Goal: Task Accomplishment & Management: Manage account settings

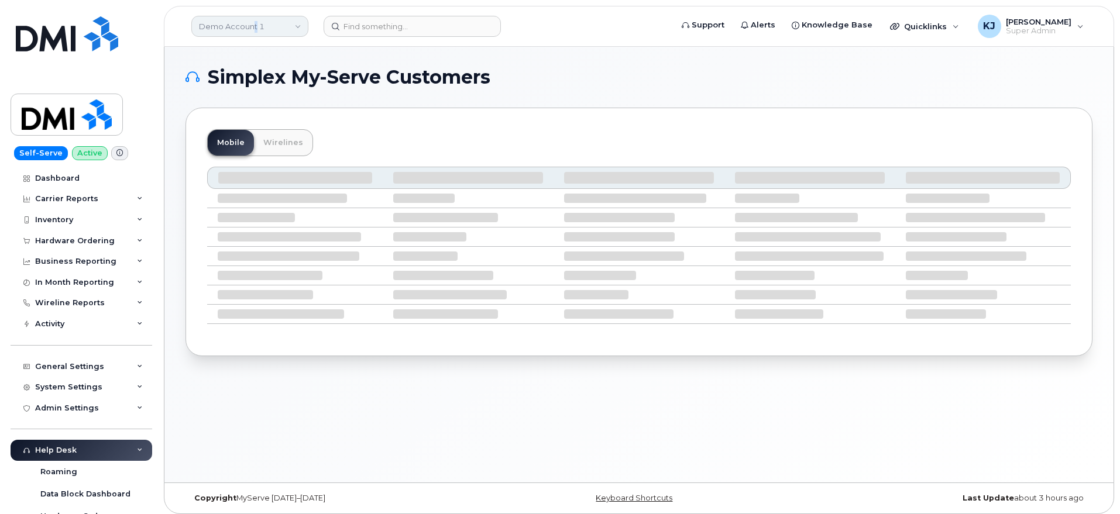
click at [254, 35] on link "Demo Account 1" at bounding box center [249, 26] width 117 height 21
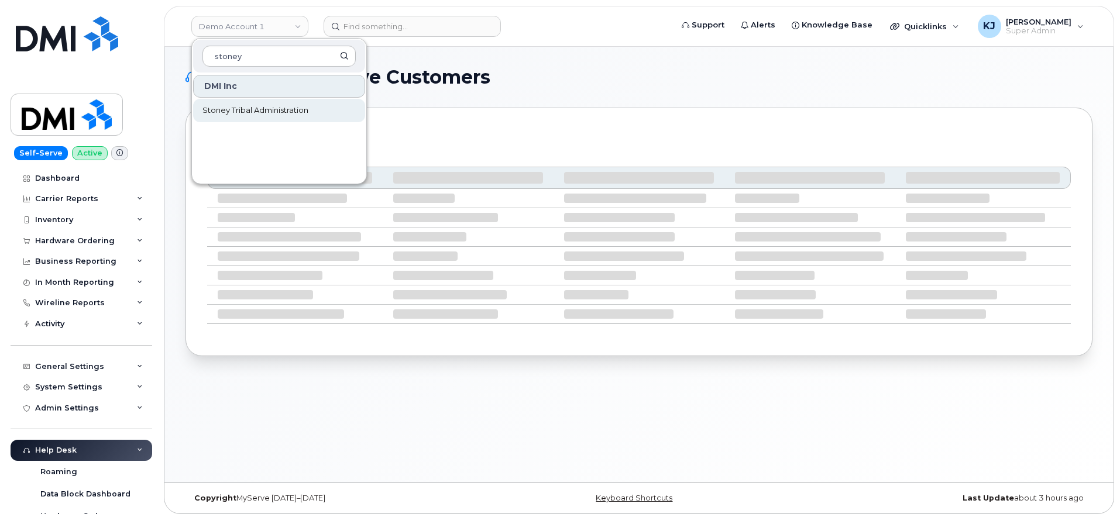
type input "stoney"
click at [240, 112] on span "Stoney Tribal Administration" at bounding box center [255, 111] width 106 height 12
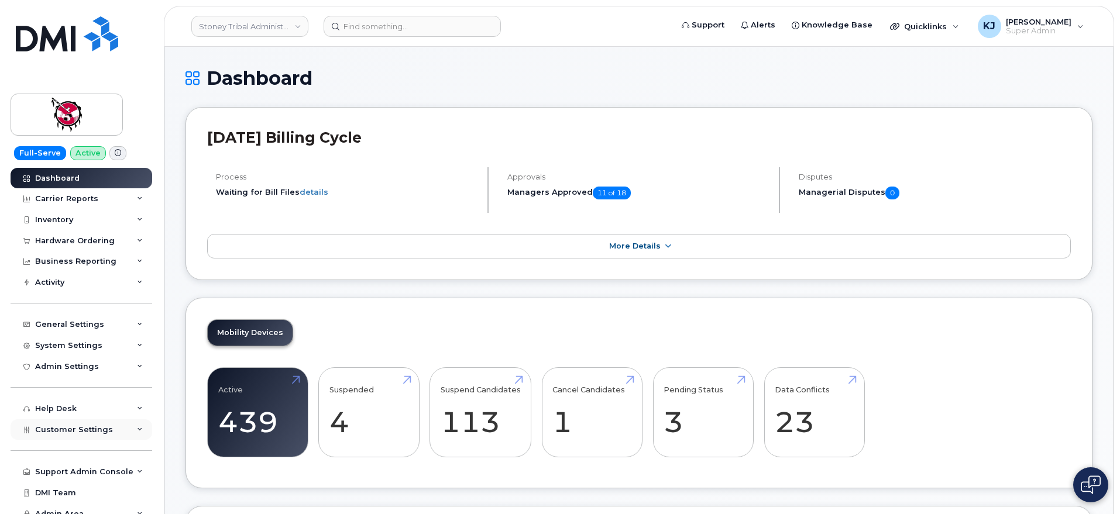
click at [99, 433] on span "Customer Settings" at bounding box center [74, 429] width 78 height 9
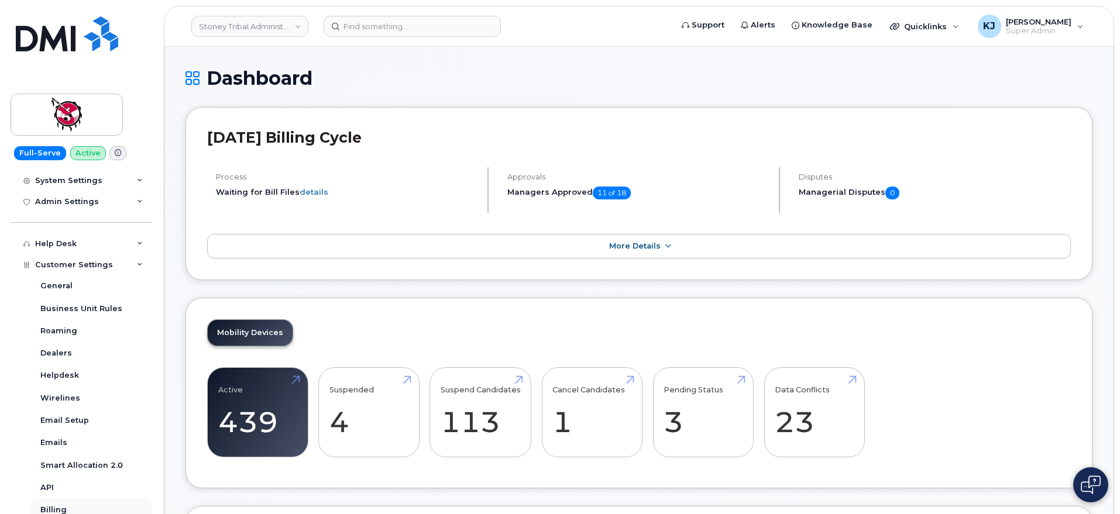
scroll to position [292, 0]
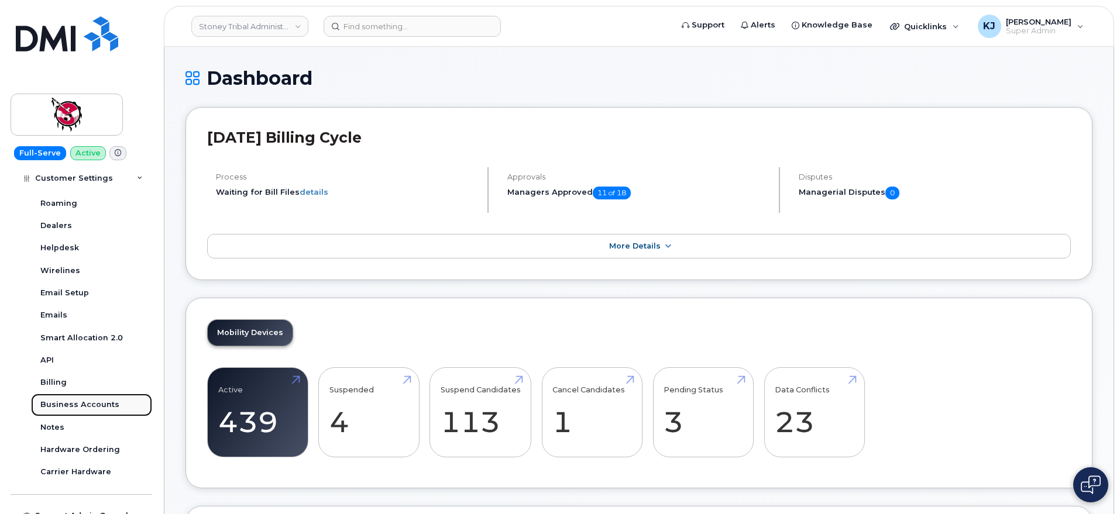
click at [108, 404] on div "Business Accounts" at bounding box center [79, 404] width 79 height 11
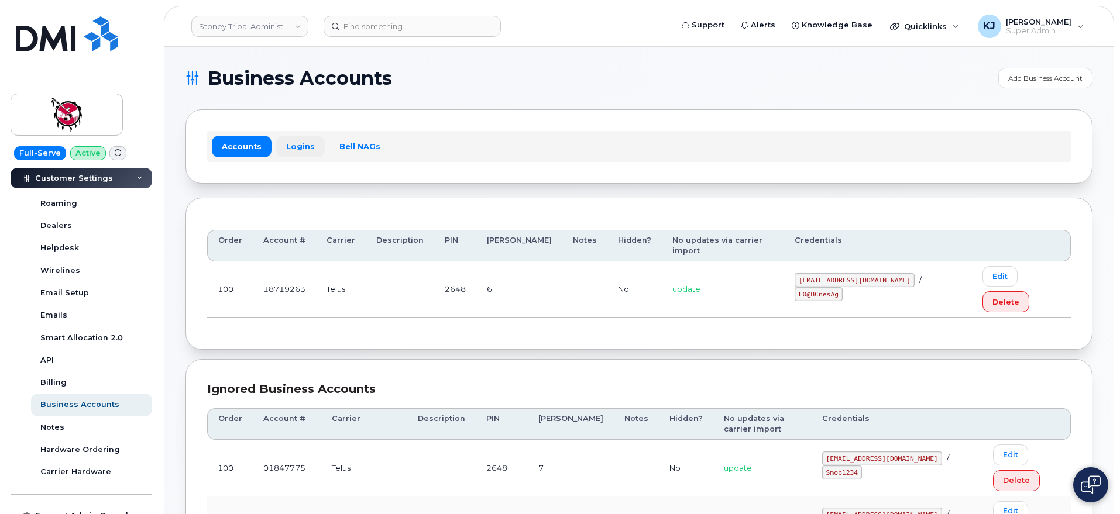
click at [292, 143] on link "Logins" at bounding box center [300, 146] width 49 height 21
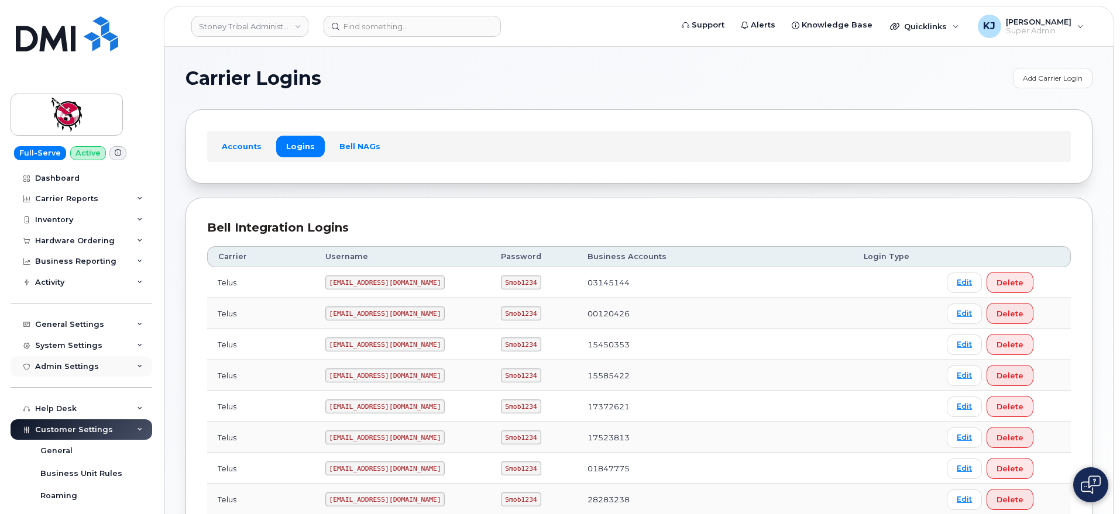
click at [118, 364] on div "Admin Settings" at bounding box center [82, 366] width 142 height 21
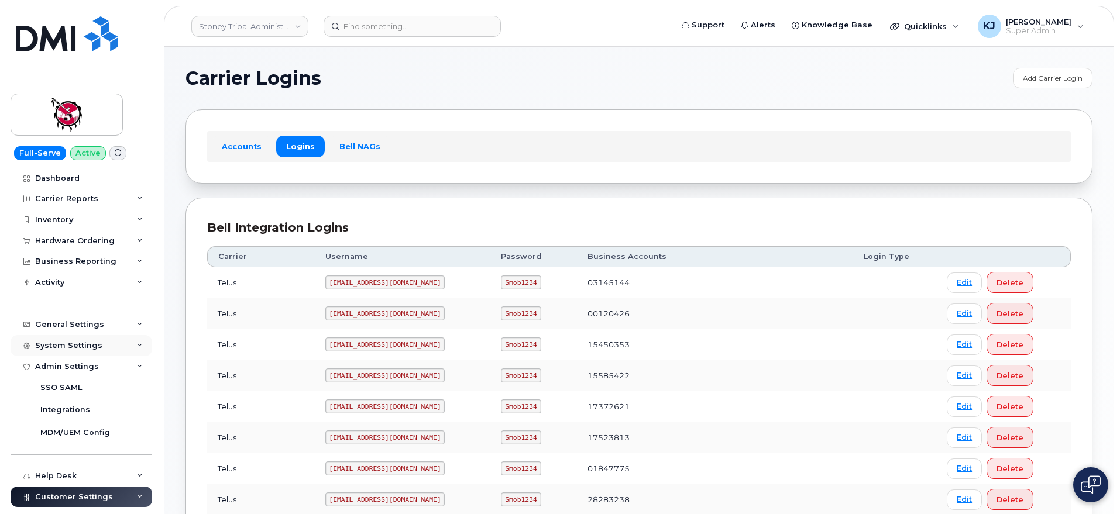
click at [113, 342] on div "System Settings" at bounding box center [82, 345] width 142 height 21
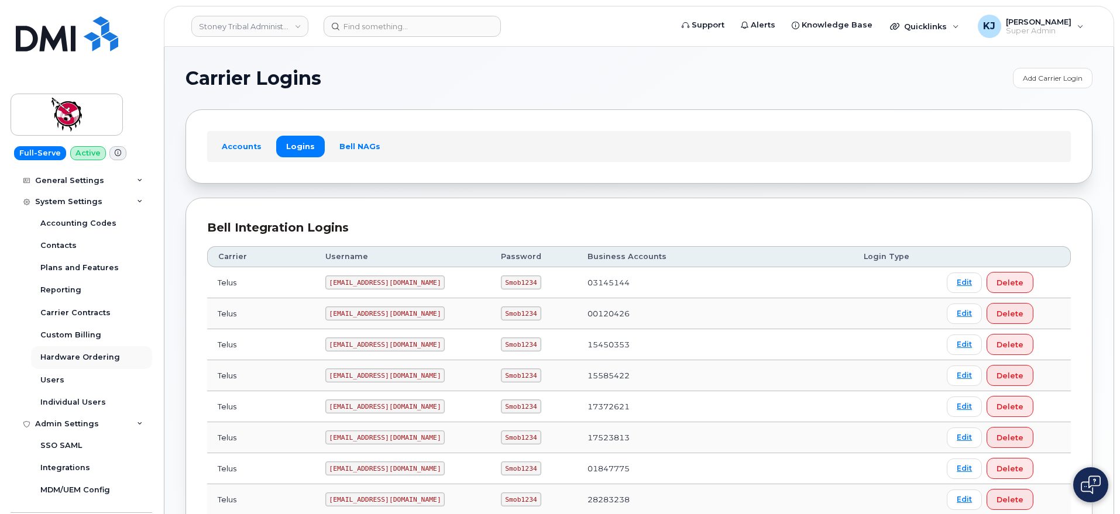
scroll to position [146, 0]
click at [82, 376] on link "Users" at bounding box center [91, 378] width 121 height 22
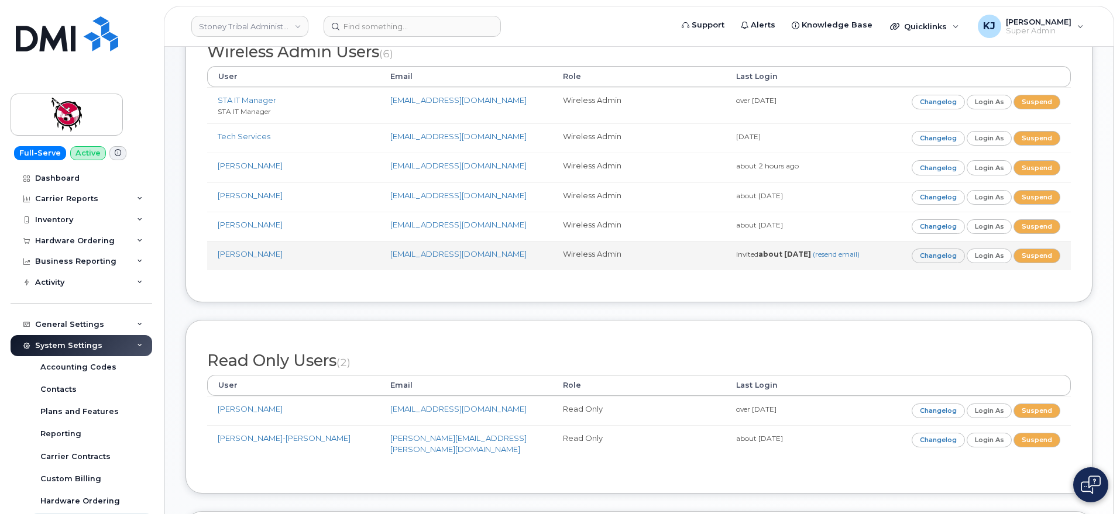
scroll to position [73, 0]
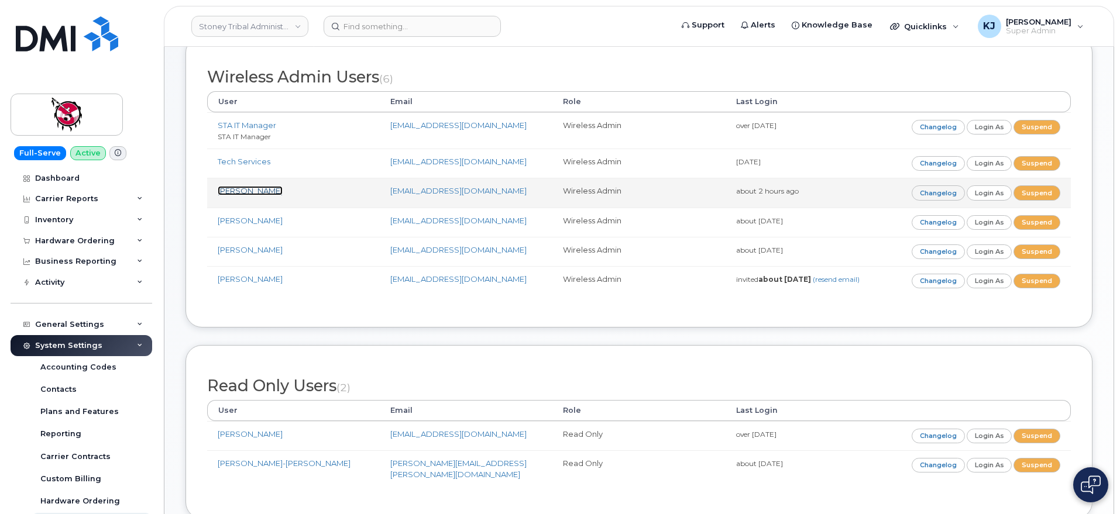
click at [232, 193] on link "[PERSON_NAME]" at bounding box center [250, 190] width 65 height 9
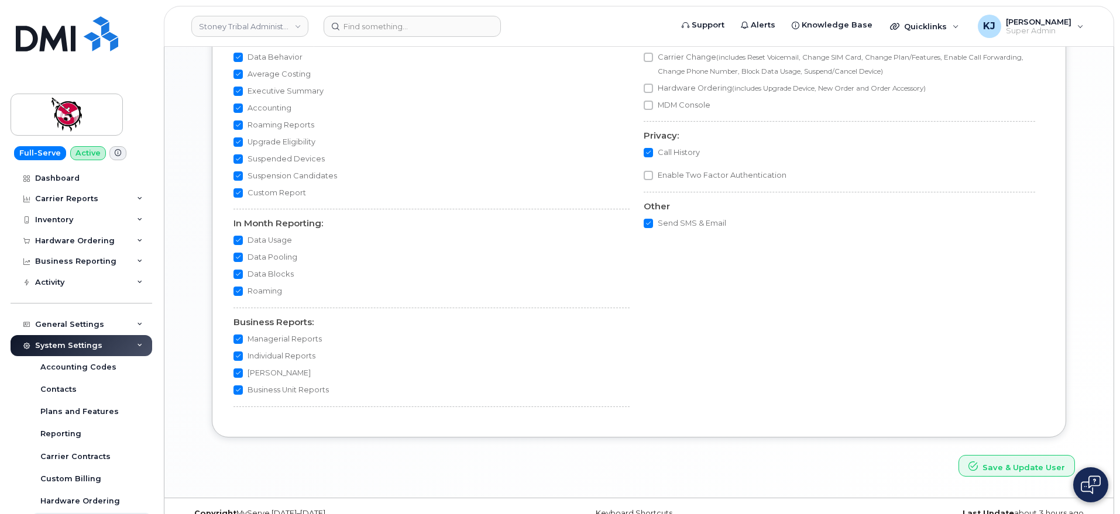
scroll to position [1008, 0]
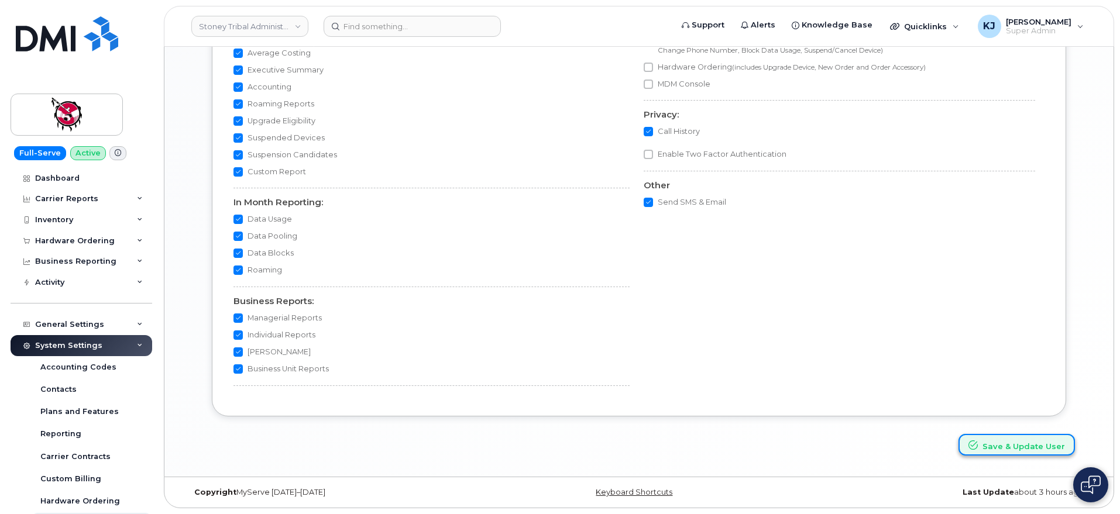
click at [1001, 449] on button "Save & Update User" at bounding box center [1016, 445] width 116 height 22
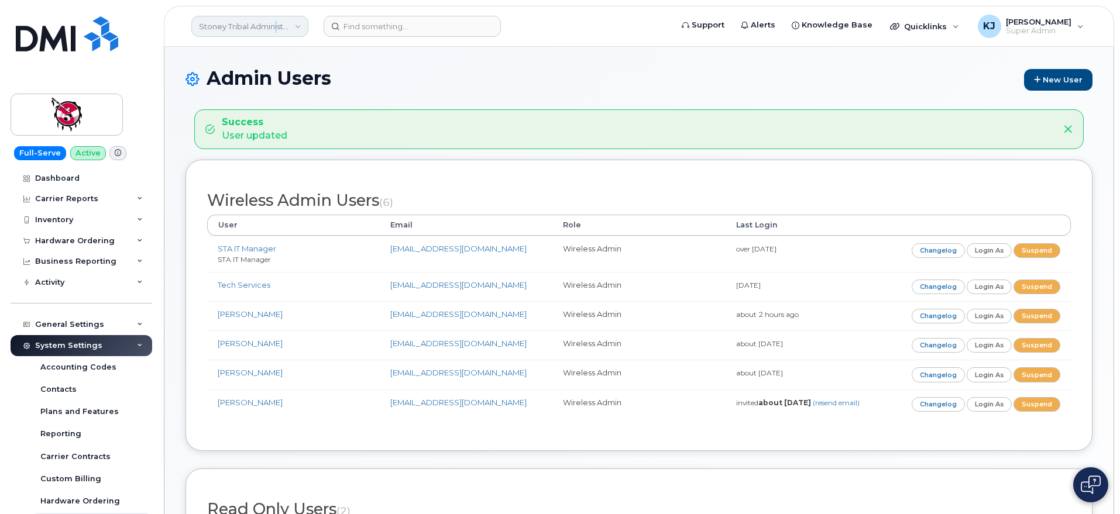
click at [277, 30] on link "Stoney Tribal Administration" at bounding box center [249, 26] width 117 height 21
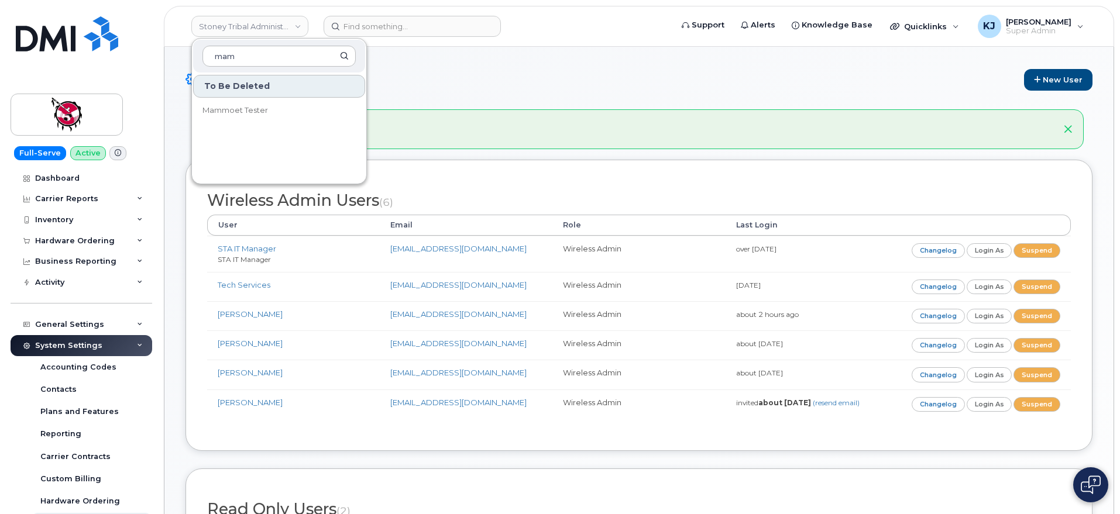
type input "mam"
